Goal: Obtain resource: Obtain resource

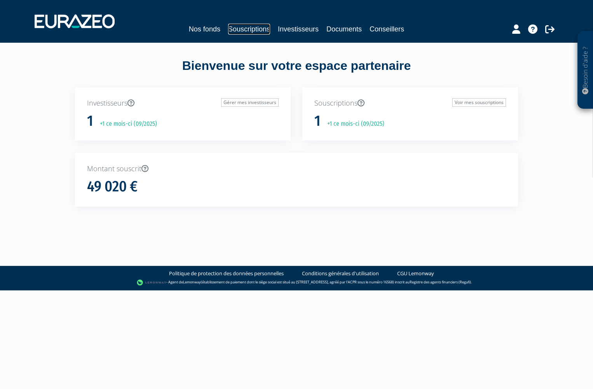
click at [255, 29] on link "Souscriptions" at bounding box center [249, 29] width 42 height 11
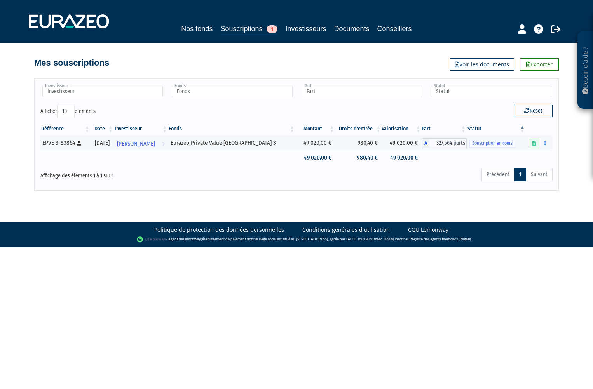
click at [445, 247] on html "Besoin d'aide ? × J'ai besoin d'aide Si vous avez une question à propos du fonc…" at bounding box center [296, 123] width 593 height 247
click at [541, 247] on html "Besoin d'aide ? × J'ai besoin d'aide Si vous avez une question à propos du fonc…" at bounding box center [296, 123] width 593 height 247
click at [484, 67] on link "Voir les documents" at bounding box center [482, 64] width 64 height 12
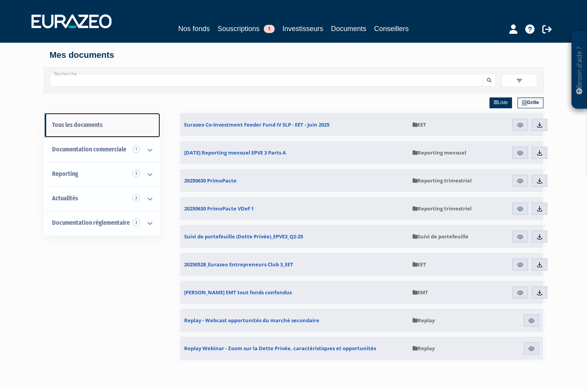
click at [158, 118] on link "Tous les documents" at bounding box center [102, 125] width 116 height 24
click at [169, 109] on div "Tous les documents Documentation commerciale 1 Suivi de portefeuille 1 Reportin…" at bounding box center [294, 287] width 488 height 389
click at [172, 109] on div "Tous les documents Documentation commerciale 1 Suivi de portefeuille 1 Reportin…" at bounding box center [294, 287] width 488 height 389
click at [170, 105] on div "Tous les documents Documentation commerciale 1 Suivi de portefeuille 1 Reportin…" at bounding box center [294, 287] width 488 height 389
click at [134, 265] on div "Tous les documents Documentation commerciale 1 Suivi de portefeuille 1 Reportin…" at bounding box center [294, 287] width 488 height 389
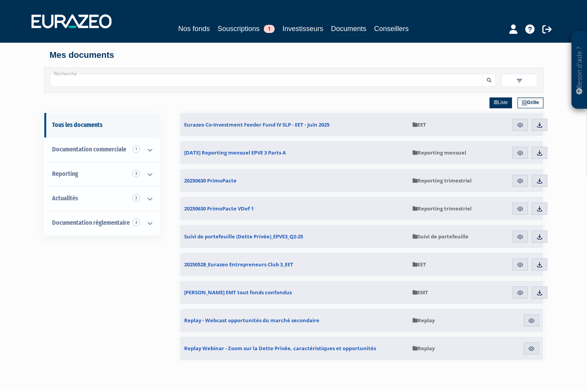
drag, startPoint x: 136, startPoint y: 295, endPoint x: 138, endPoint y: 292, distance: 4.1
click at [137, 294] on div "Tous les documents Documentation commerciale 1 Suivi de portefeuille 1 Reportin…" at bounding box center [294, 287] width 488 height 389
click at [139, 313] on div "Tous les documents Documentation commerciale 1 Suivi de portefeuille 1 Reportin…" at bounding box center [294, 287] width 488 height 389
click at [572, 320] on div "Besoin d'aide ? × J'ai besoin d'aide Si vous avez une question à propos du fonc…" at bounding box center [293, 254] width 587 height 509
click at [560, 308] on div "Besoin d'aide ? × J'ai besoin d'aide Si vous avez une question à propos du fonc…" at bounding box center [293, 254] width 587 height 509
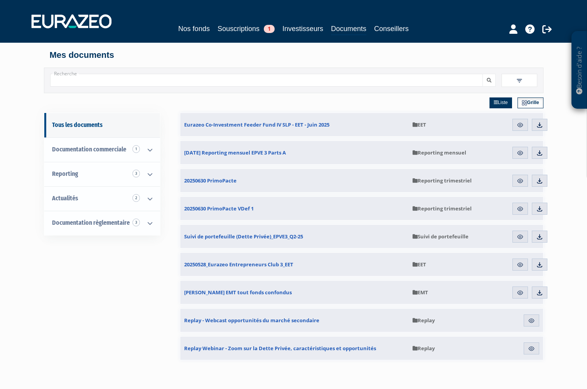
click at [568, 310] on div "Besoin d'aide ? × J'ai besoin d'aide Si vous avez une question à propos du fonc…" at bounding box center [293, 254] width 587 height 509
drag, startPoint x: 581, startPoint y: 181, endPoint x: 578, endPoint y: 183, distance: 4.1
click at [579, 182] on div "Besoin d'aide ? × J'ai besoin d'aide Si vous avez une question à propos du fonc…" at bounding box center [293, 254] width 587 height 509
click at [575, 184] on div "Besoin d'aide ? × J'ai besoin d'aide Si vous avez une question à propos du fonc…" at bounding box center [293, 254] width 587 height 509
click at [162, 285] on div "Tous les documents Documentation commerciale 1 Suivi de portefeuille 1 Reportin…" at bounding box center [294, 287] width 488 height 389
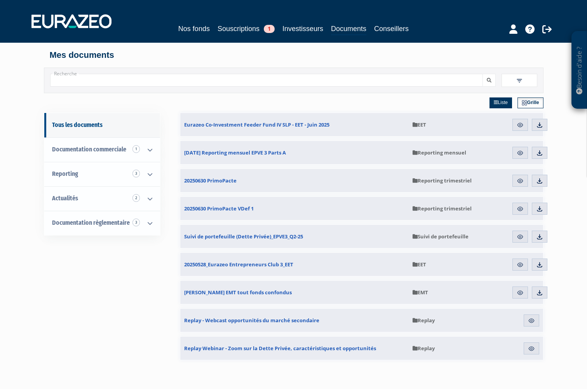
click at [162, 279] on div "Tous les documents Documentation commerciale 1 Suivi de portefeuille 1 Reportin…" at bounding box center [294, 287] width 488 height 389
click at [144, 291] on div "Tous les documents Documentation commerciale 1 Suivi de portefeuille 1 Reportin…" at bounding box center [294, 287] width 488 height 389
click at [148, 291] on div "Tous les documents Documentation commerciale 1 Suivi de portefeuille 1 Reportin…" at bounding box center [294, 287] width 488 height 389
click at [147, 305] on div "Tous les documents Documentation commerciale 1 Suivi de portefeuille 1 Reportin…" at bounding box center [294, 287] width 488 height 389
click at [150, 305] on div "Tous les documents Documentation commerciale 1 Suivi de portefeuille 1 Reportin…" at bounding box center [294, 287] width 488 height 389
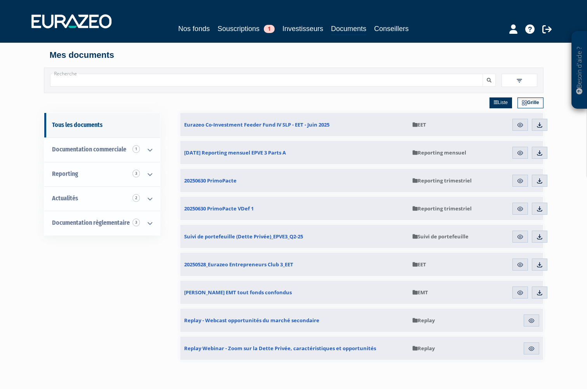
click at [150, 312] on div "Tous les documents Documentation commerciale 1 Suivi de portefeuille 1 Reportin…" at bounding box center [294, 287] width 488 height 389
click at [168, 132] on div "Tous les documents Documentation commerciale 1 Suivi de portefeuille 1 Reportin…" at bounding box center [294, 287] width 488 height 389
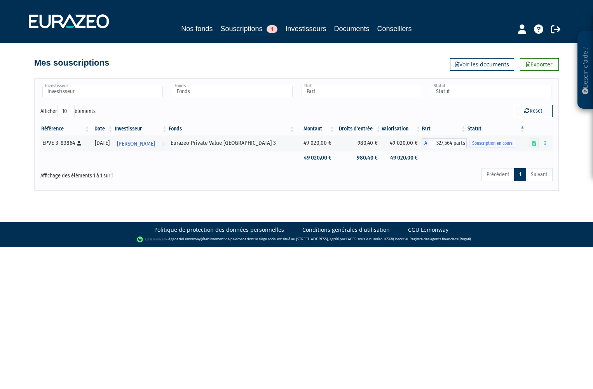
click at [321, 198] on body "Besoin d'aide ? × J'ai besoin d'aide Si vous avez une question à propos du fonc…" at bounding box center [296, 123] width 593 height 247
click at [327, 178] on div "Précédent 1 Suivant" at bounding box center [406, 175] width 294 height 17
click at [333, 184] on div "Précédent 1 Suivant" at bounding box center [406, 175] width 294 height 17
